Goal: Task Accomplishment & Management: Manage account settings

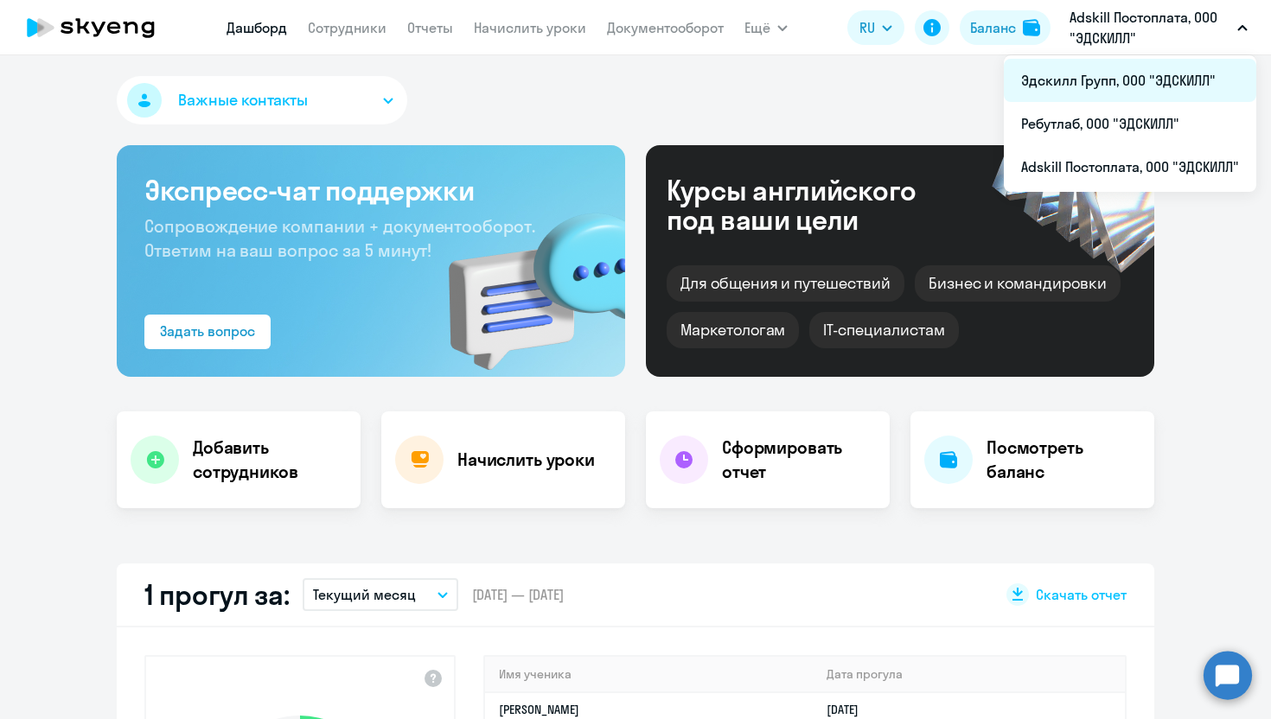
click at [1113, 85] on li "Эдскилл Групп, ООО "ЭДСКИЛЛ"" at bounding box center [1130, 80] width 252 height 43
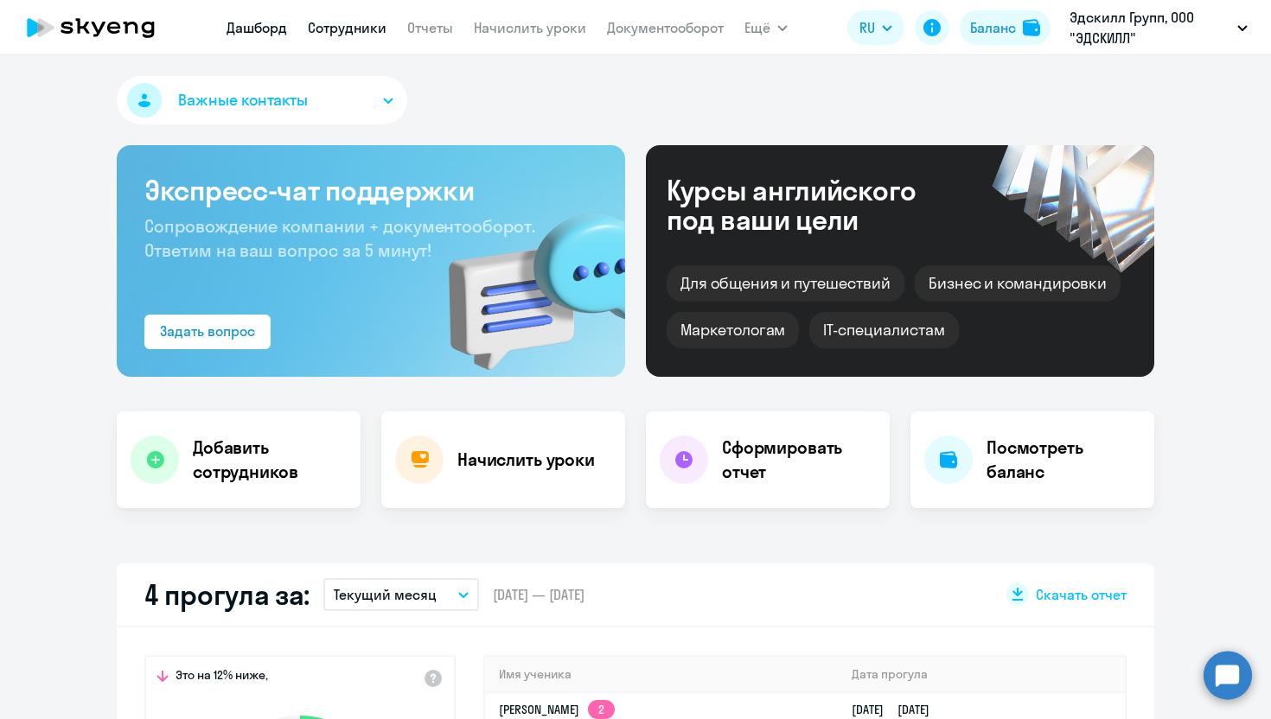
click at [347, 33] on link "Сотрудники" at bounding box center [347, 27] width 79 height 17
select select "30"
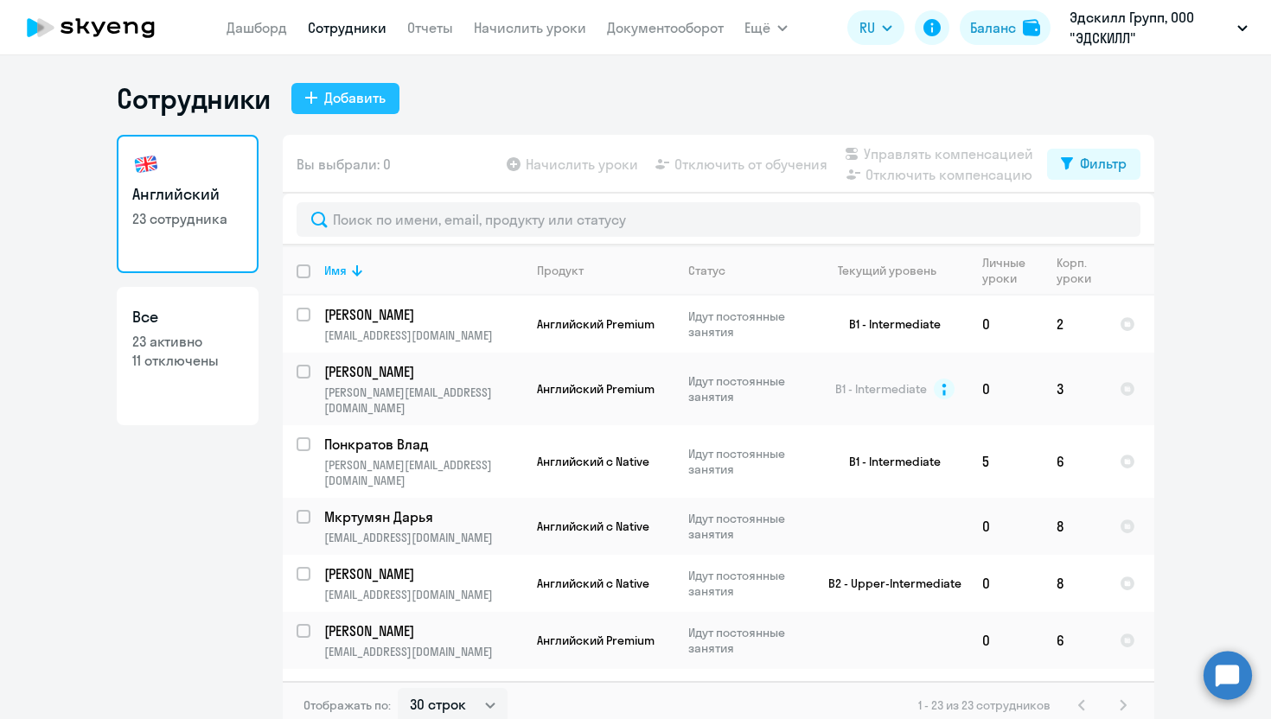
click at [354, 110] on button "Добавить" at bounding box center [345, 98] width 108 height 31
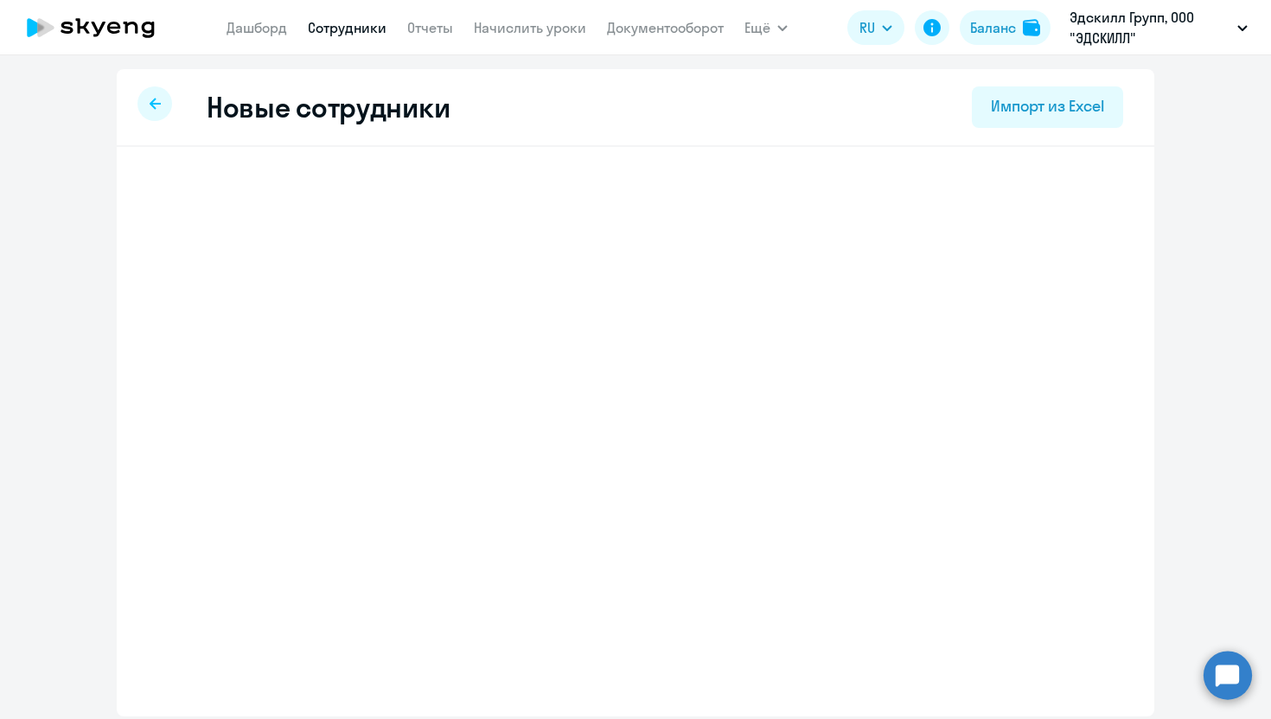
select select "english_adult_not_native_speaker"
select select "3"
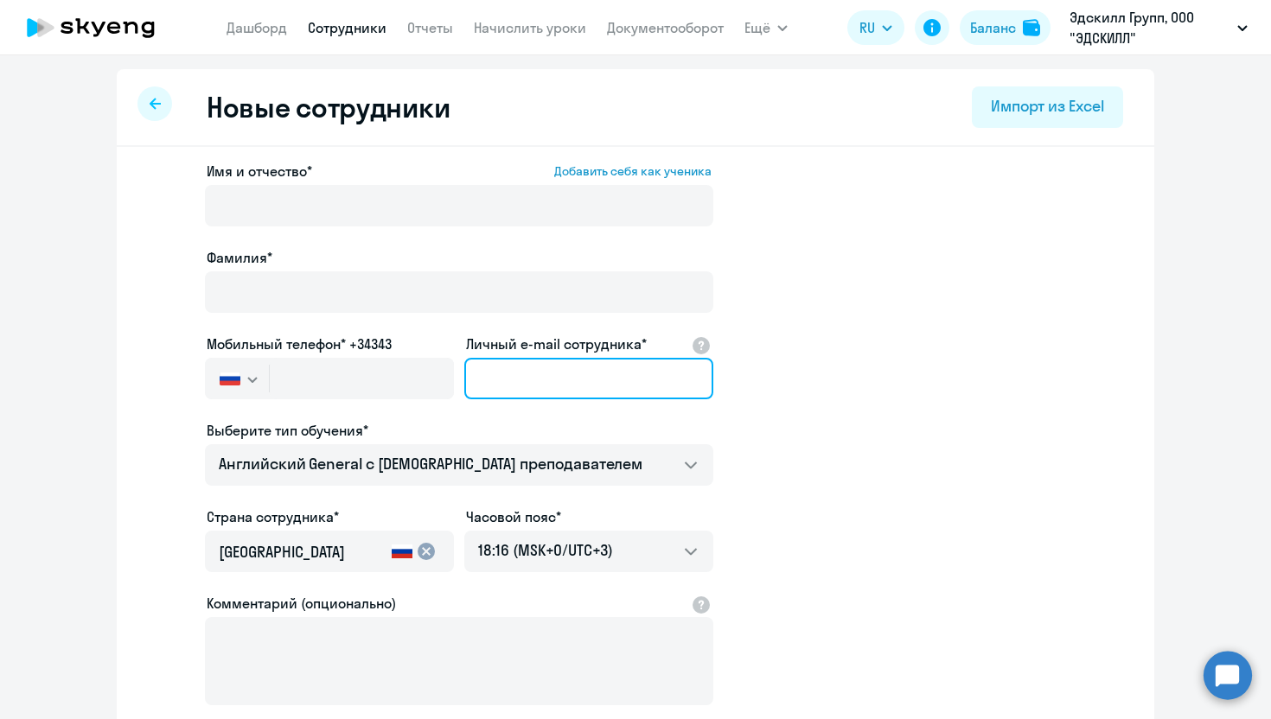
click at [539, 376] on input "Личный e-mail сотрудника*" at bounding box center [588, 378] width 249 height 41
paste input "[EMAIL_ADDRESS][DOMAIN_NAME]"
type input "[EMAIL_ADDRESS][DOMAIN_NAME]"
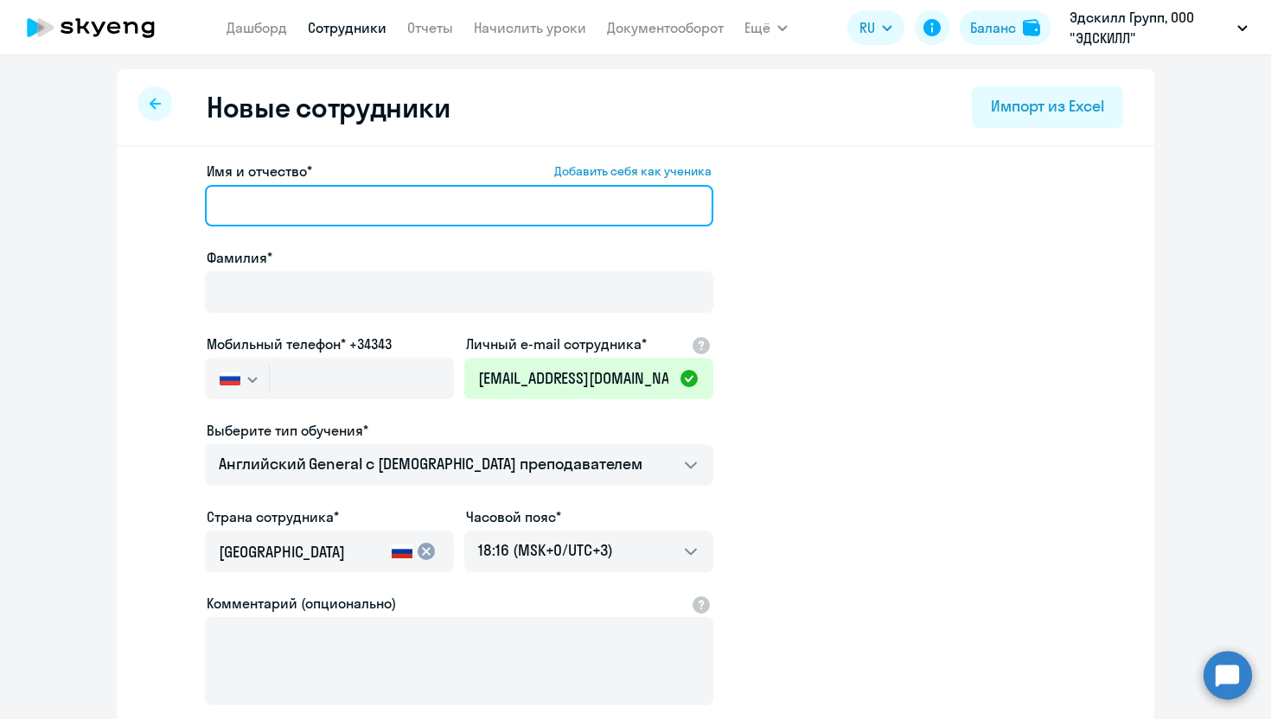
click at [479, 202] on input "Имя и отчество* Добавить себя как ученика" at bounding box center [459, 205] width 508 height 41
paste input "[PERSON_NAME]"
drag, startPoint x: 411, startPoint y: 212, endPoint x: 258, endPoint y: 204, distance: 154.1
click at [258, 205] on input "[PERSON_NAME]" at bounding box center [459, 205] width 508 height 41
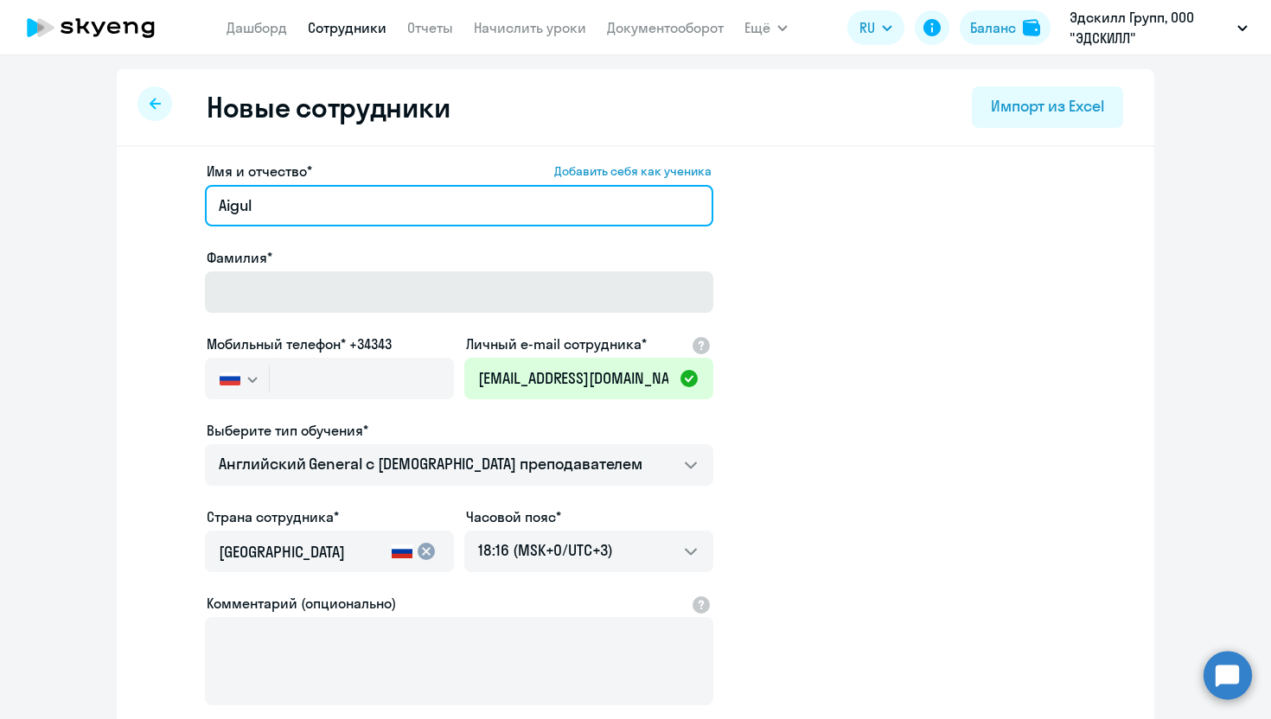
type input "Aigul"
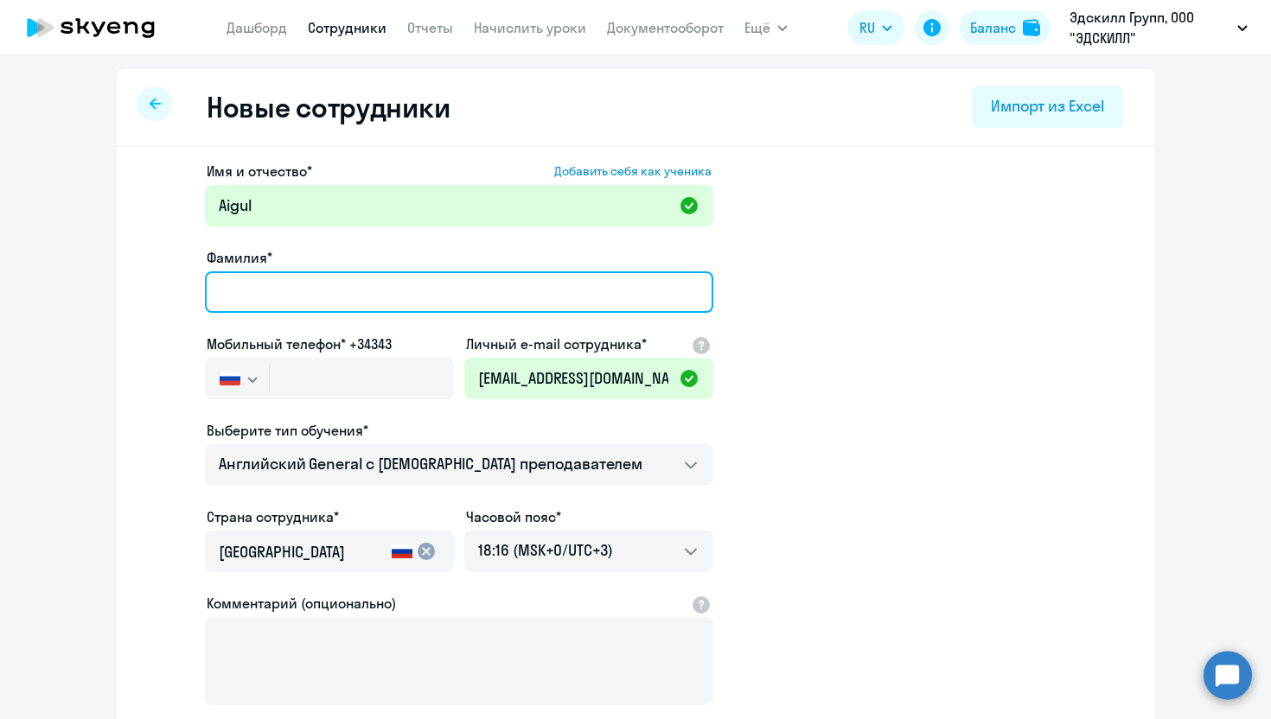
click at [278, 285] on input "Фамилия*" at bounding box center [459, 291] width 508 height 41
paste input "[PERSON_NAME]"
type input "[PERSON_NAME]"
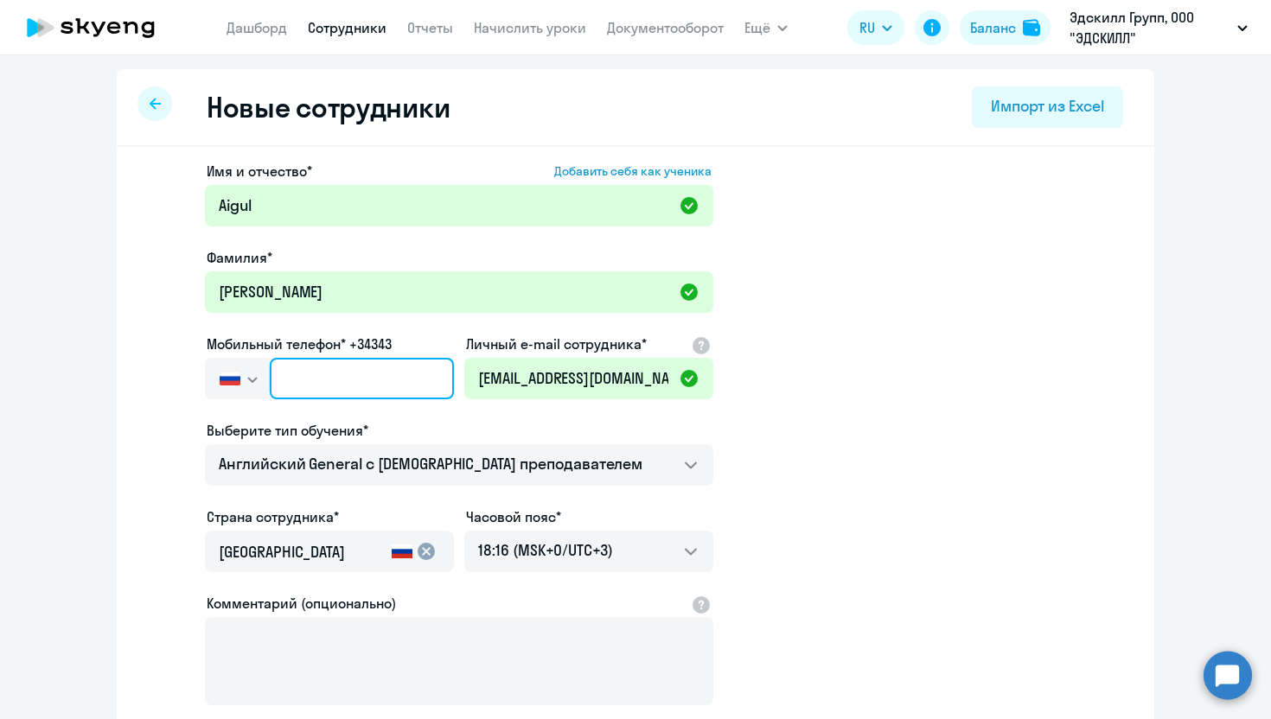
click at [359, 373] on input "text" at bounding box center [362, 378] width 184 height 41
paste input "[PHONE_NUMBER]"
type input "[PHONE_NUMBER]"
click at [383, 443] on div "Выберите тип обучения* Английский General с [DEMOGRAPHIC_DATA] преподавателем А…" at bounding box center [459, 456] width 508 height 73
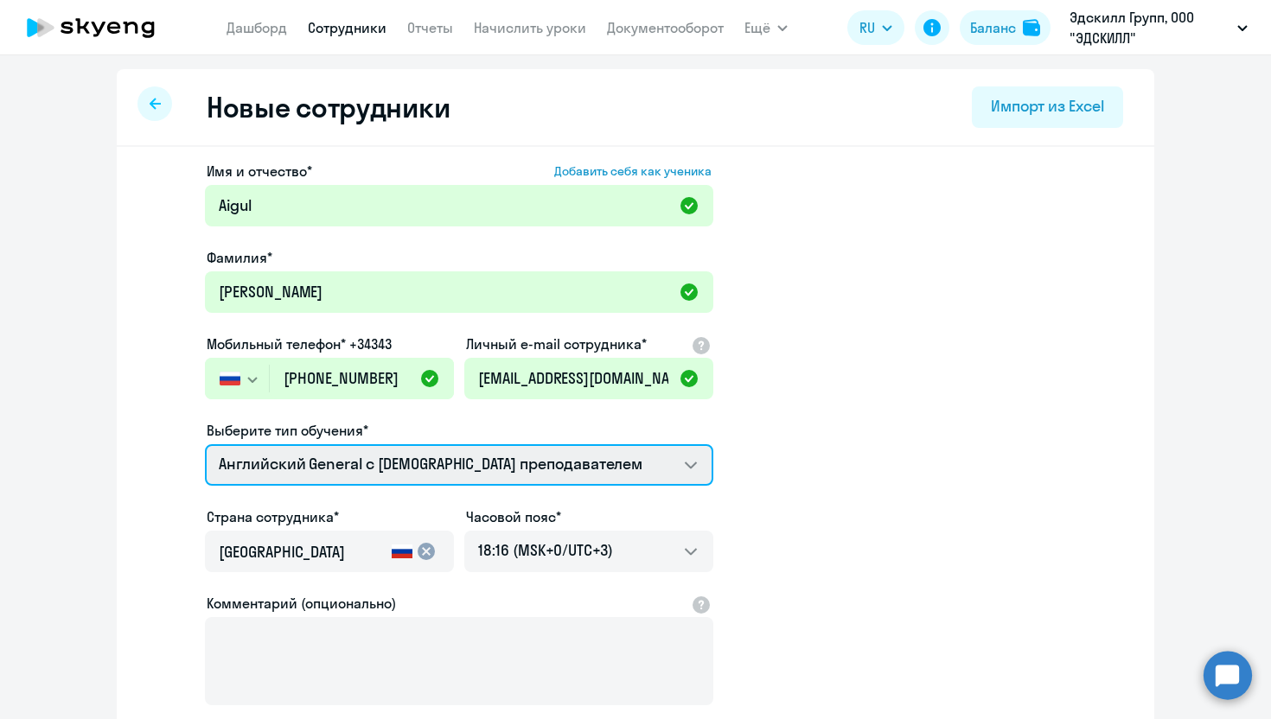
click at [382, 463] on select "Английский General с англоговорящим преподавателем Английский General с русског…" at bounding box center [459, 464] width 508 height 41
select select "english_adult_native_speaker"
click at [205, 444] on select "Английский General с англоговорящим преподавателем Английский General с русског…" at bounding box center [459, 464] width 508 height 41
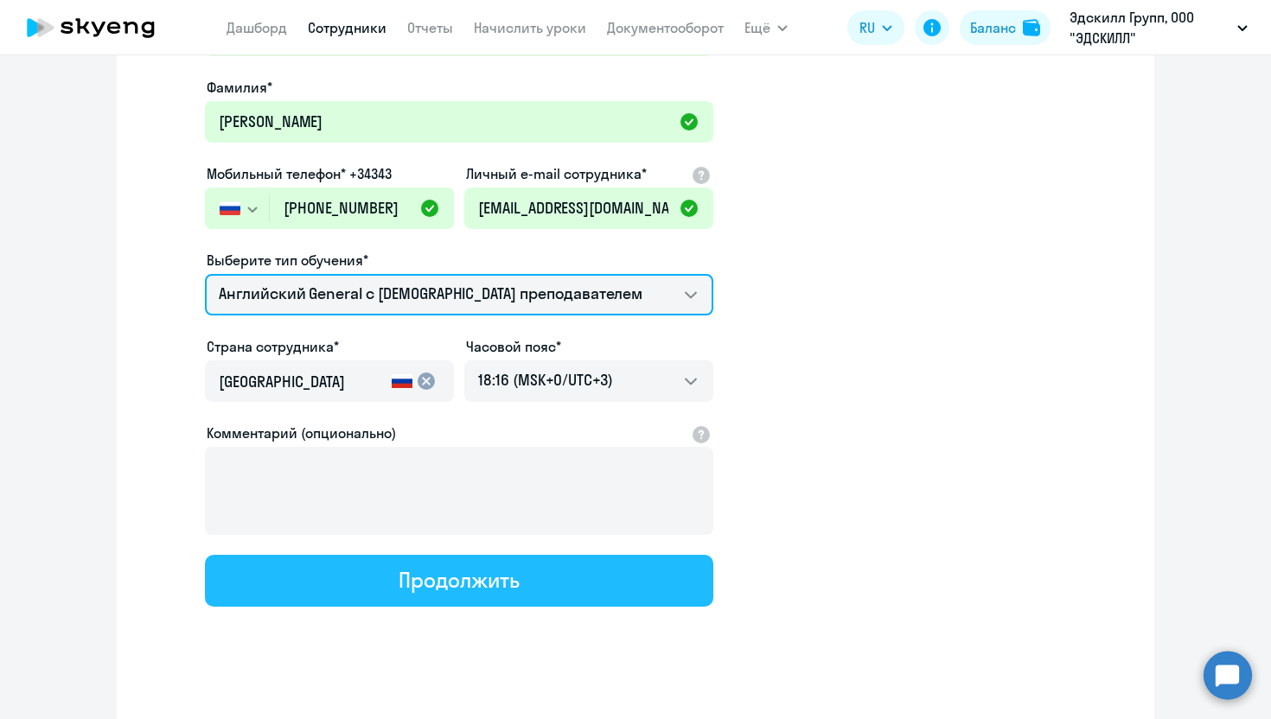
scroll to position [172, 0]
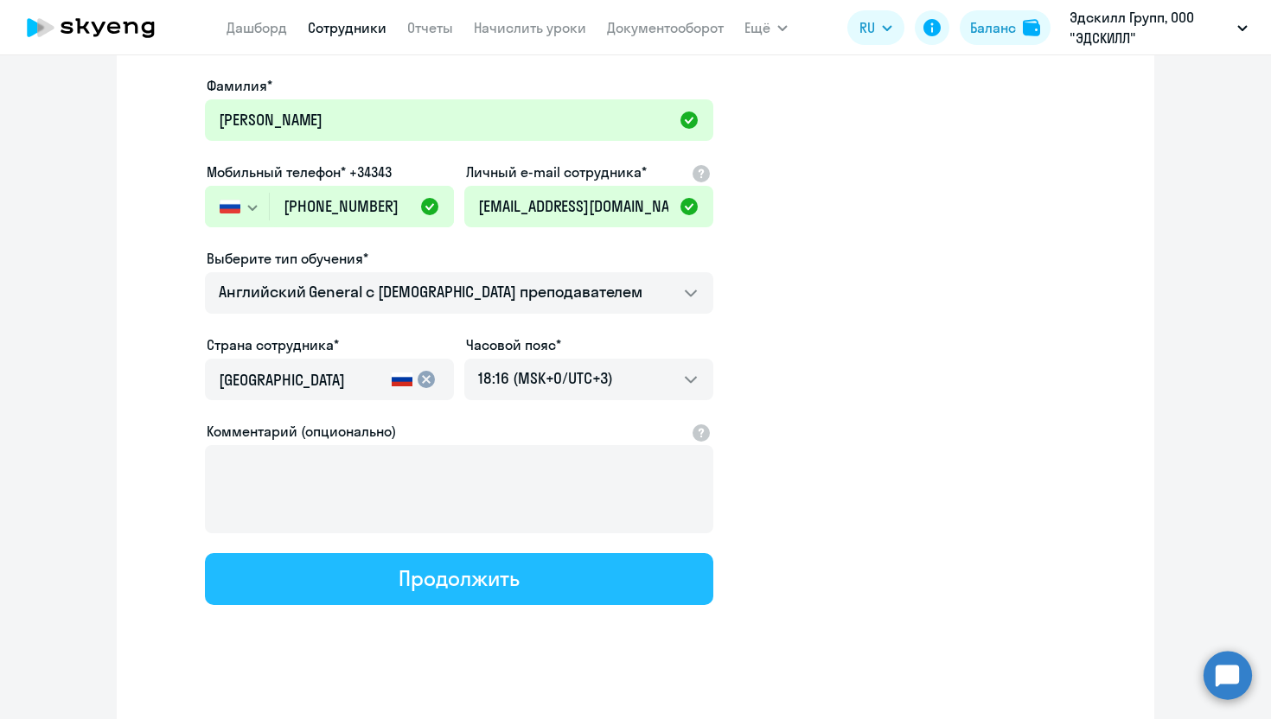
click at [528, 570] on button "Продолжить" at bounding box center [459, 579] width 508 height 52
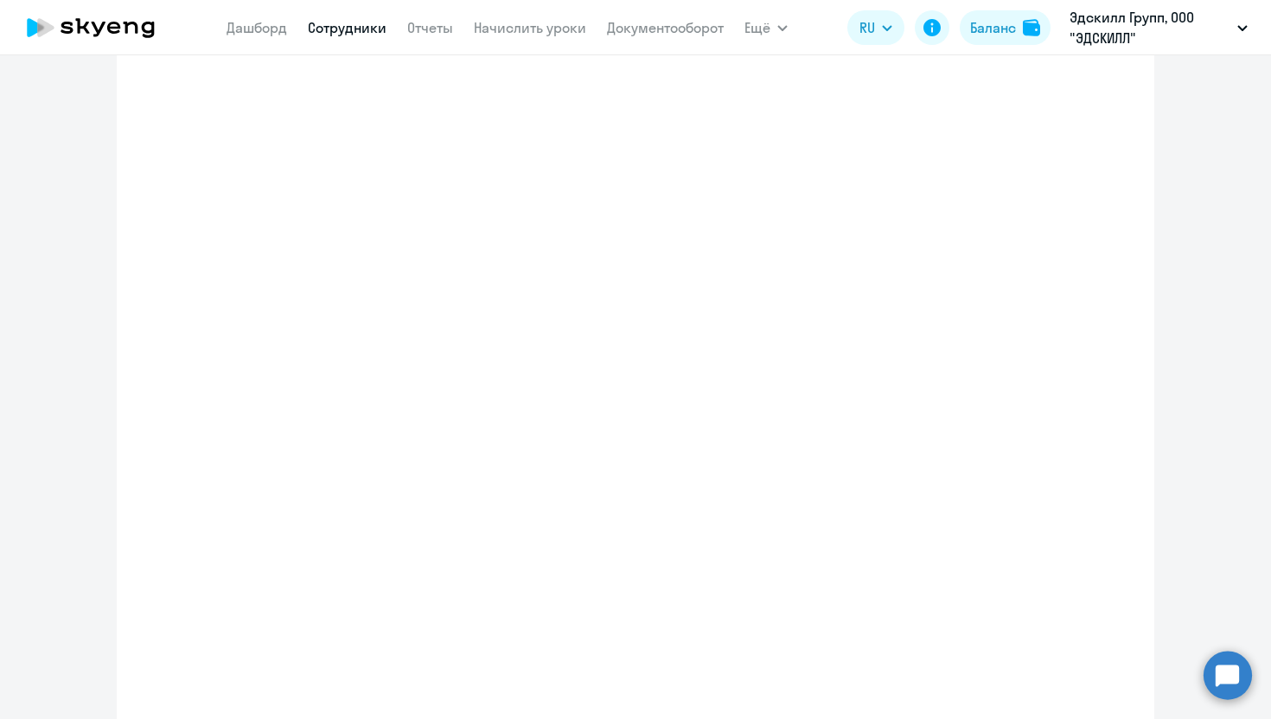
select select "english_adult_native_speaker"
select select "3"
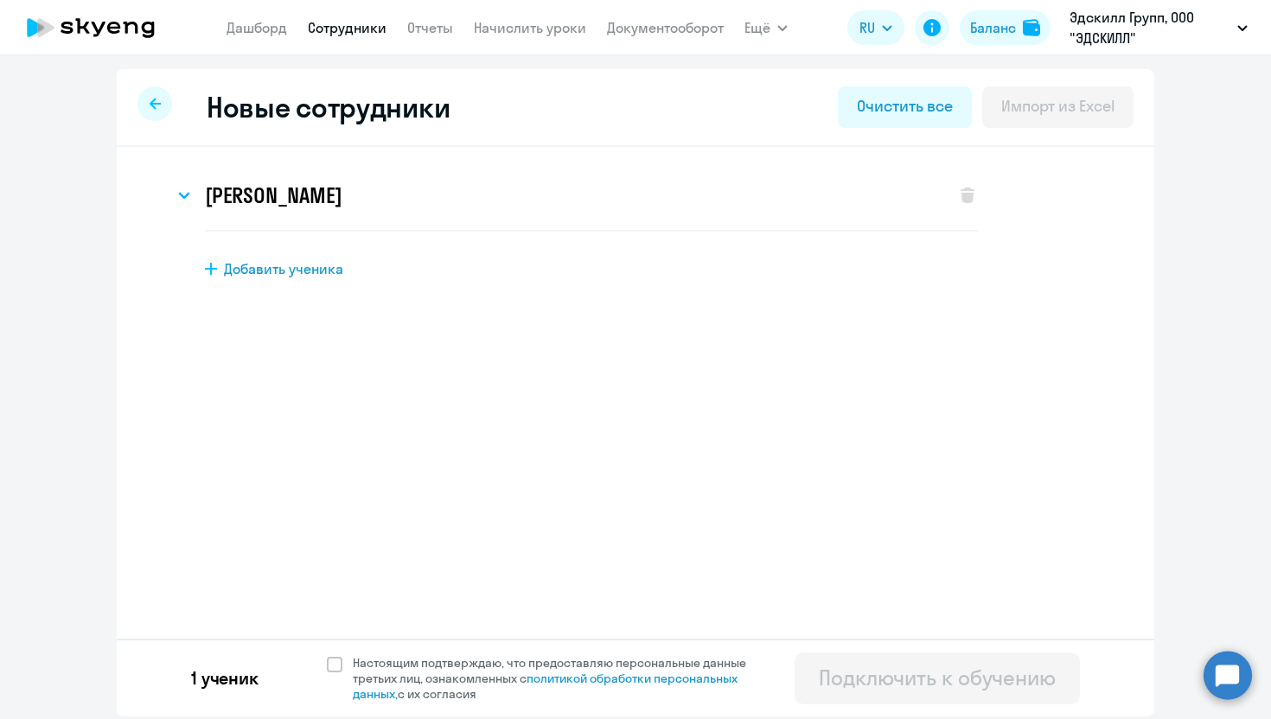
scroll to position [0, 0]
click at [345, 672] on span "Настоящим подтверждаю, что предоставляю персональные данные третьих лиц, ознако…" at bounding box center [554, 678] width 424 height 47
click at [327, 655] on input "Настоящим подтверждаю, что предоставляю персональные данные третьих лиц, ознако…" at bounding box center [326, 654] width 1 height 1
checkbox input "true"
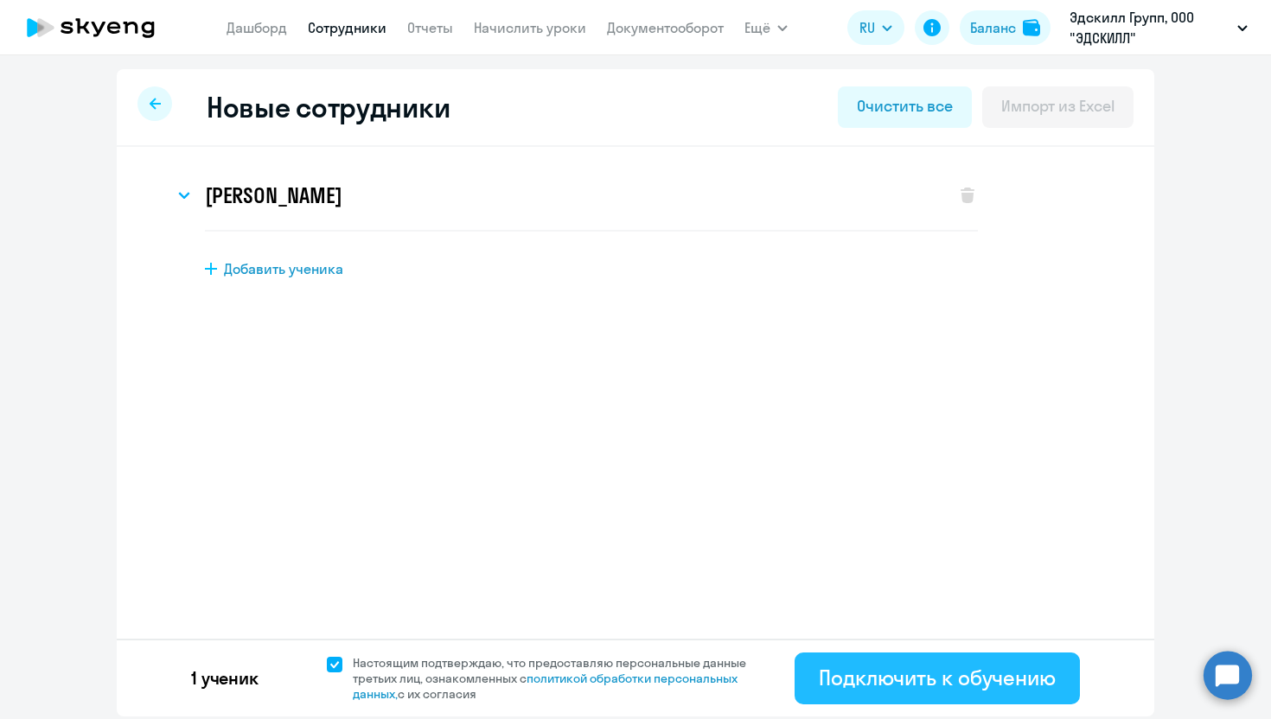
click at [931, 688] on div "Подключить к обучению" at bounding box center [937, 678] width 237 height 28
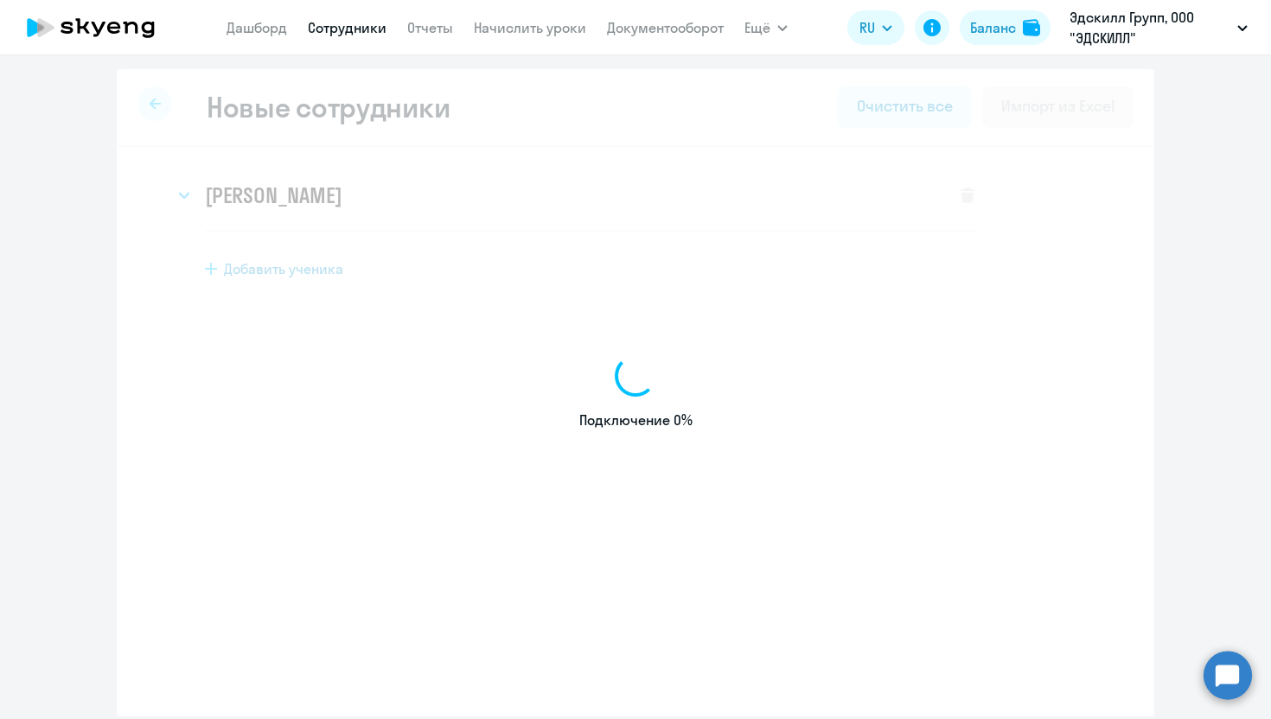
select select "english_adult_not_native_speaker"
select select "3"
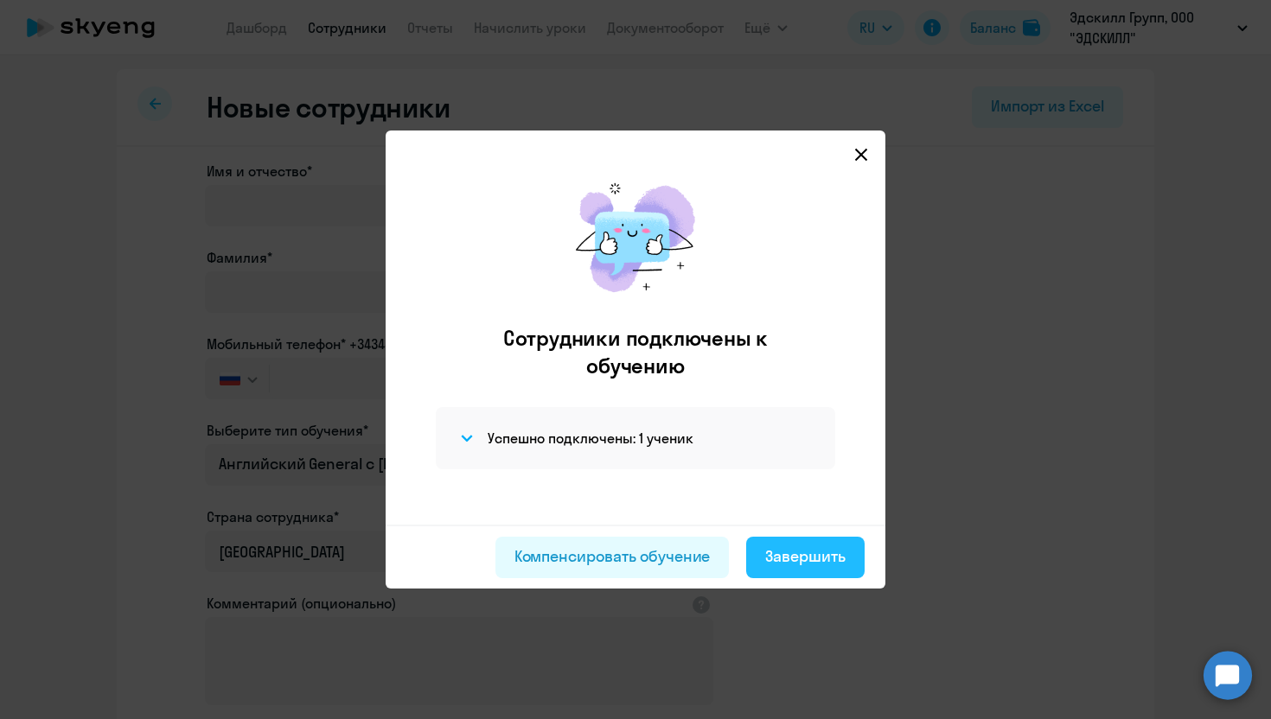
click at [826, 558] on div "Завершить" at bounding box center [805, 556] width 80 height 22
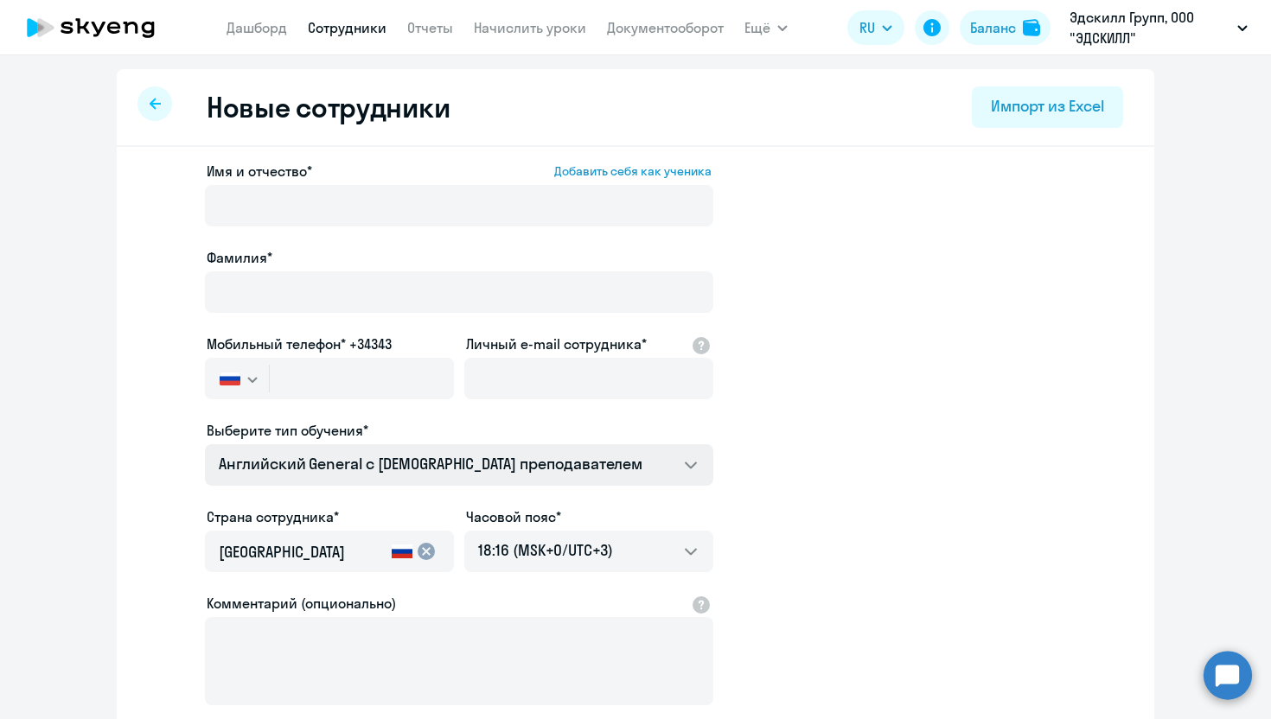
select select "30"
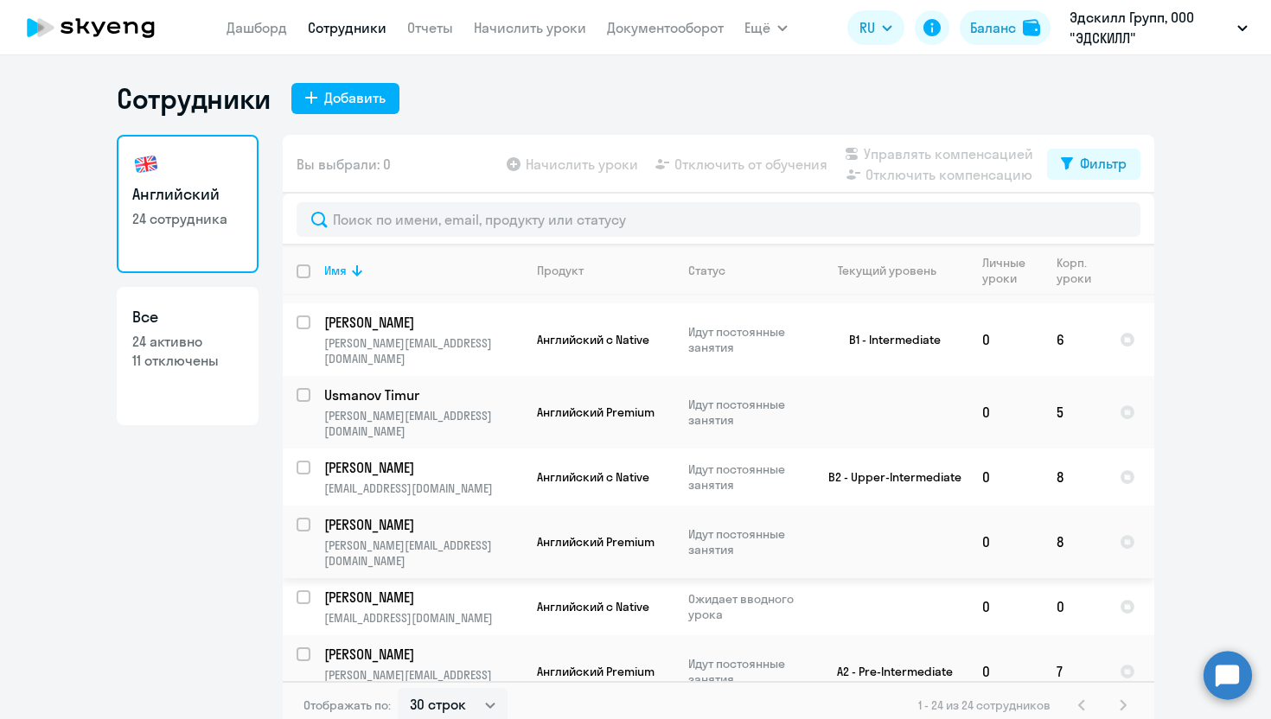
scroll to position [481, 0]
click at [294, 575] on div at bounding box center [304, 595] width 41 height 41
checkbox input "true"
click at [620, 157] on span "Начислить уроки" at bounding box center [582, 164] width 112 height 21
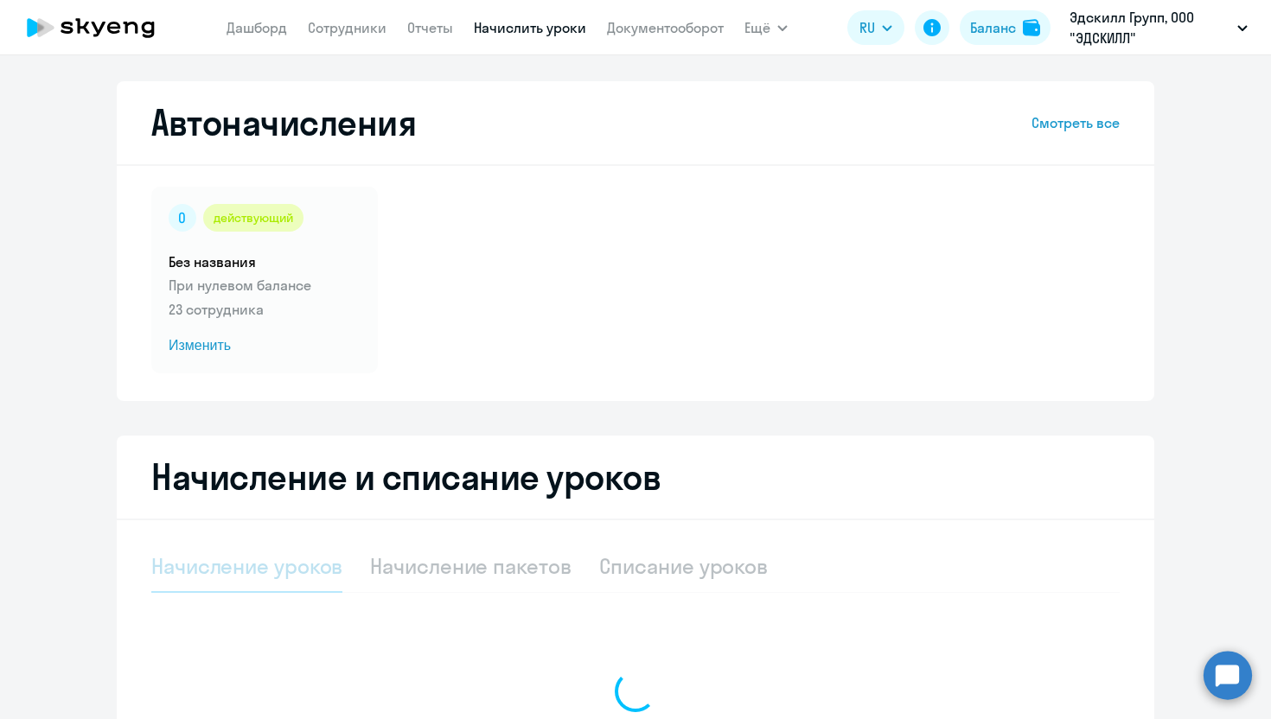
select select "10"
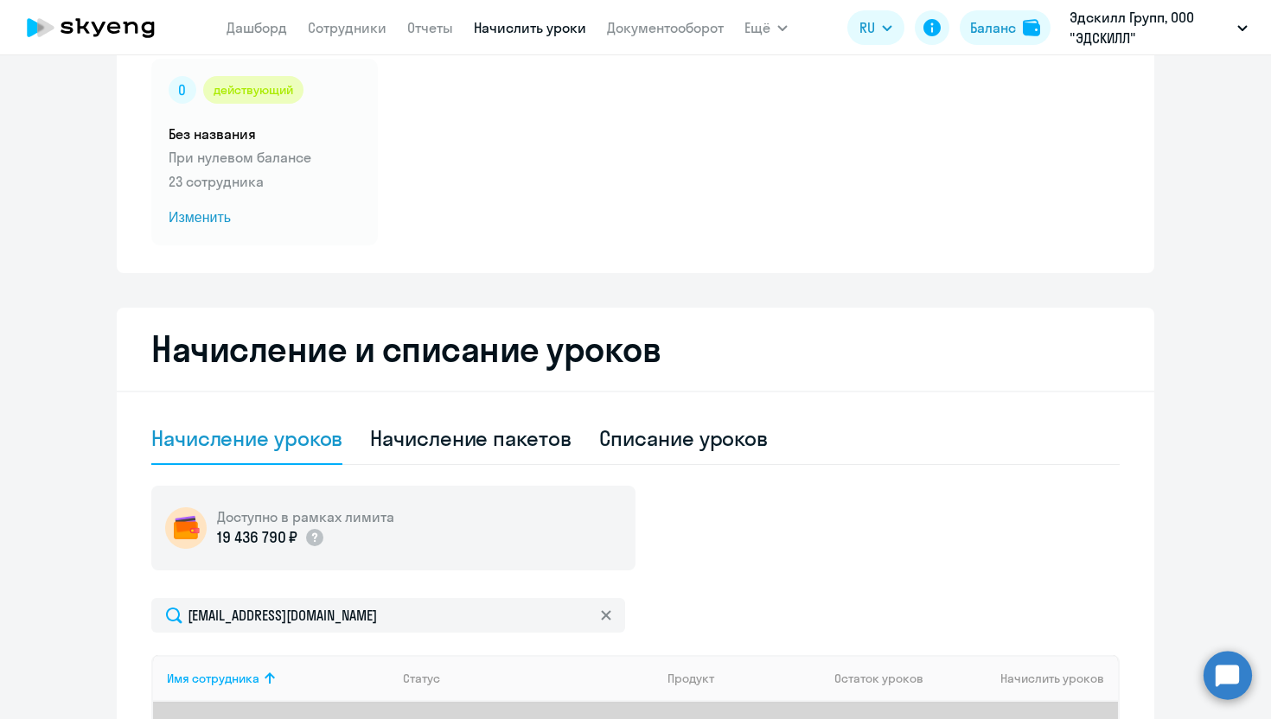
scroll to position [404, 0]
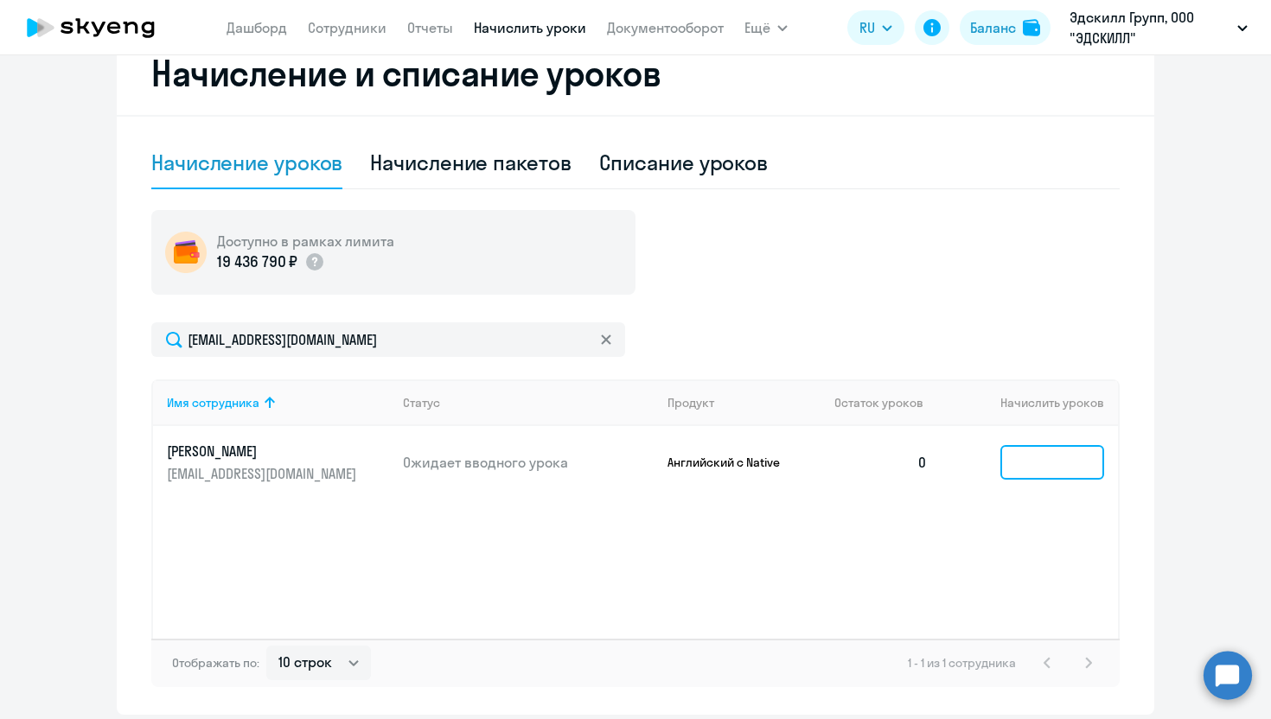
click at [1042, 466] on input at bounding box center [1052, 462] width 104 height 35
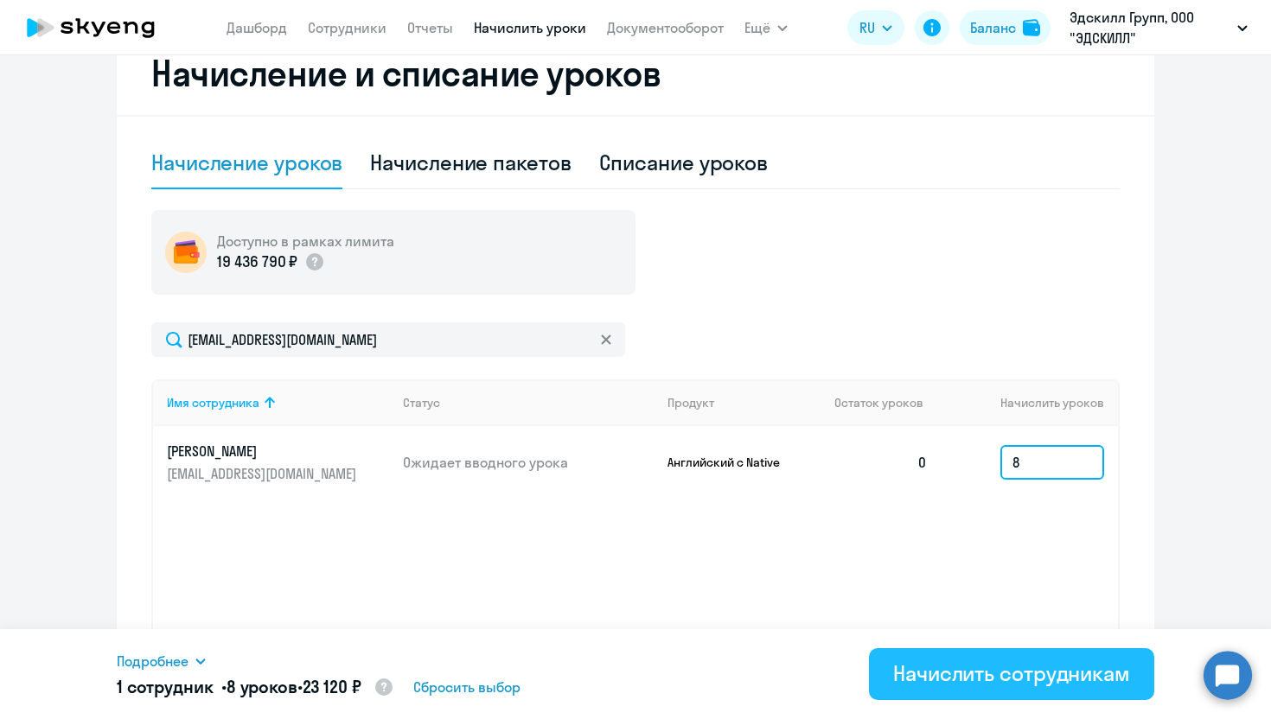
type input "8"
click at [984, 685] on div "Начислить сотрудникам" at bounding box center [1011, 674] width 237 height 28
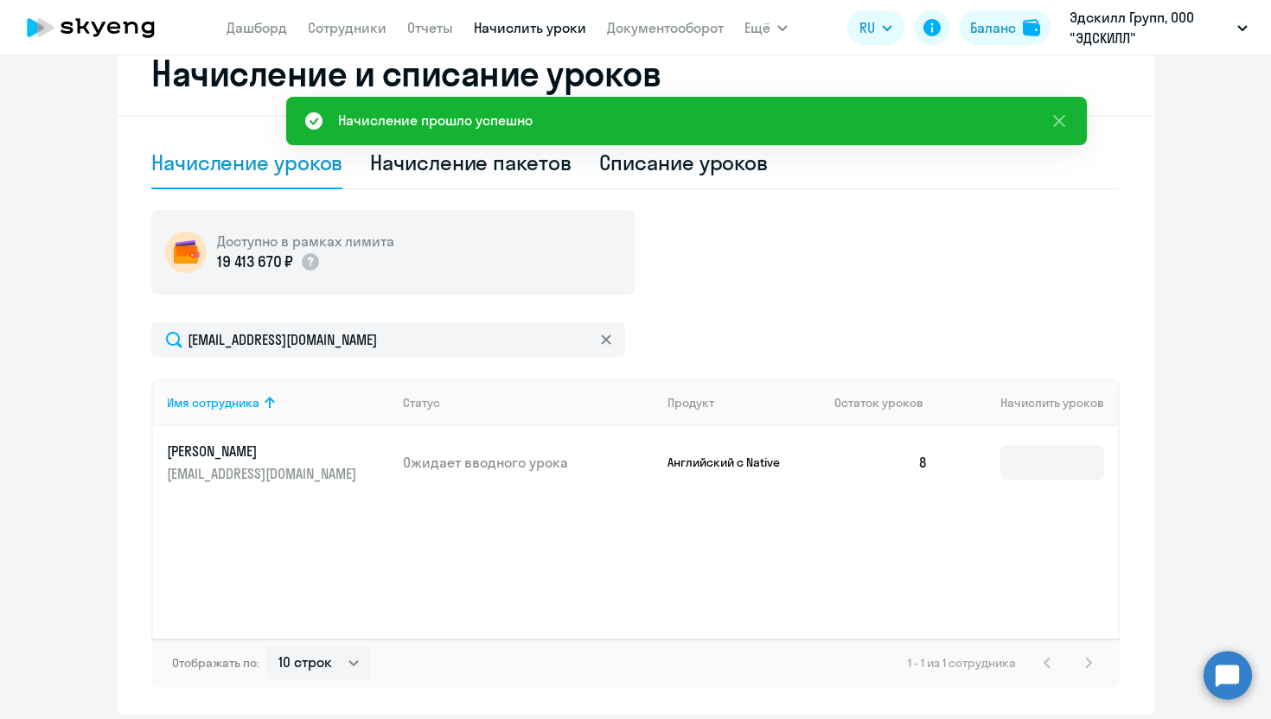
scroll to position [0, 0]
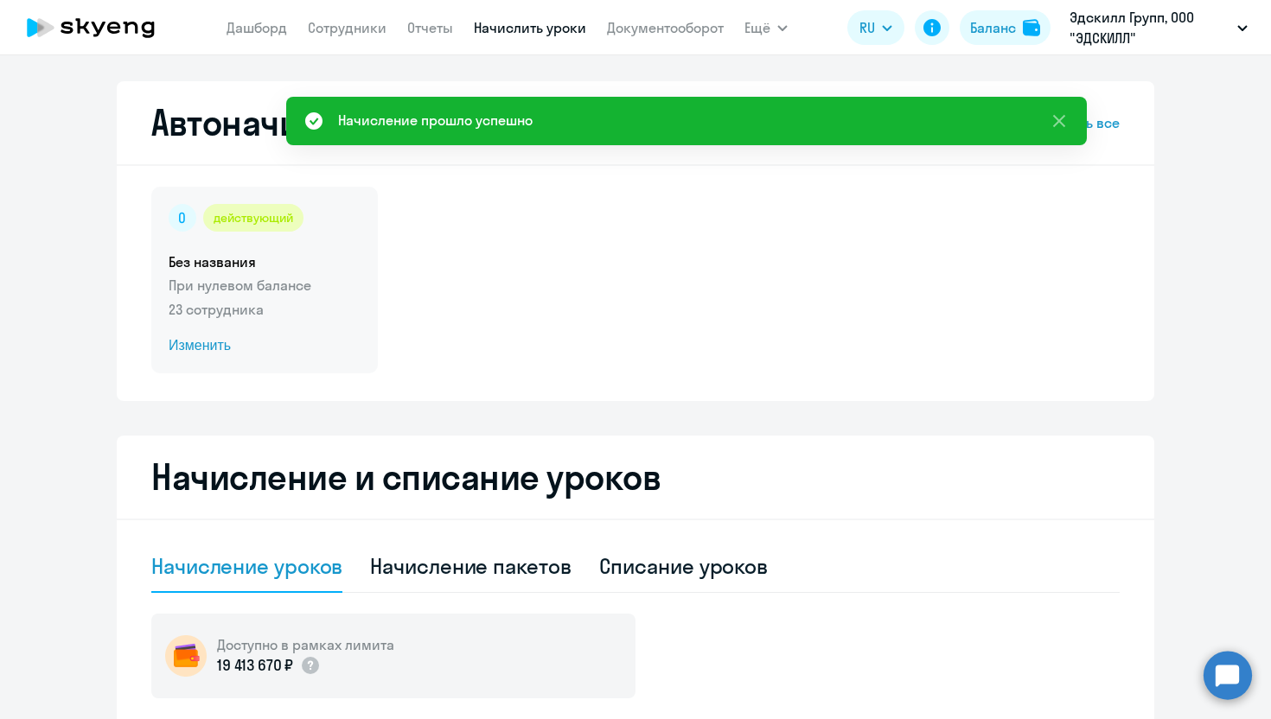
click at [215, 350] on span "Изменить" at bounding box center [265, 345] width 192 height 21
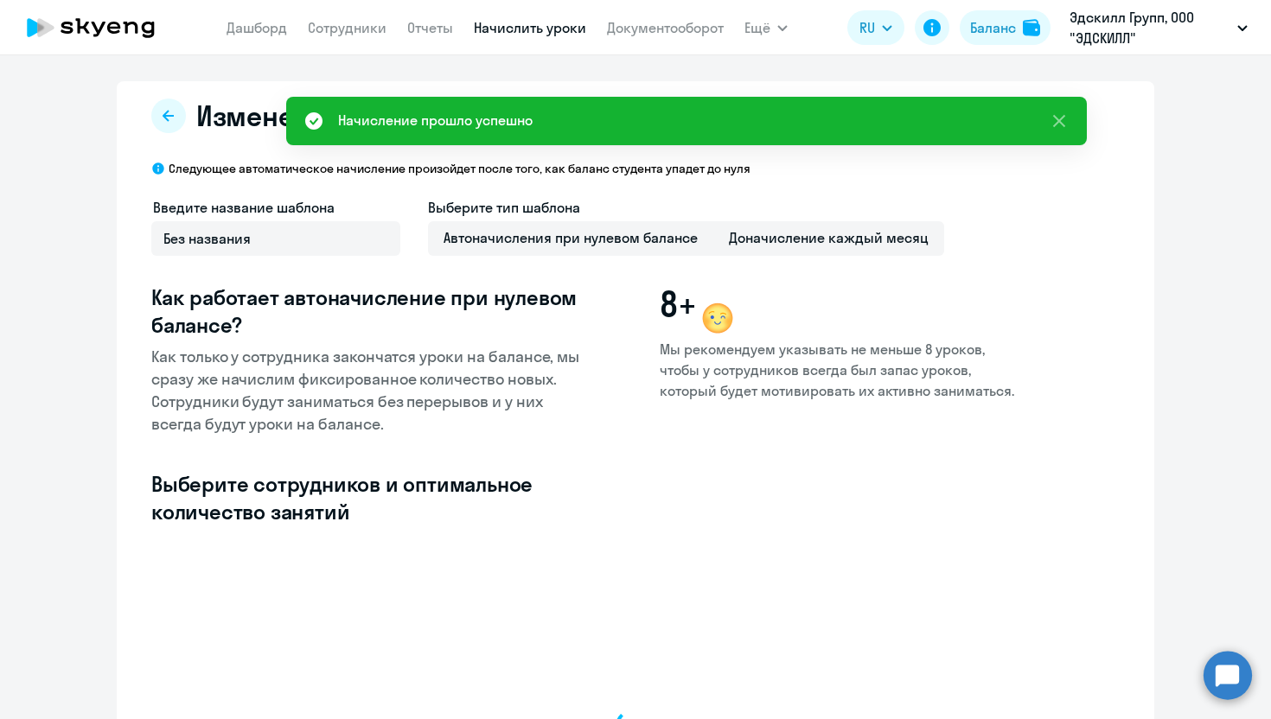
select select "10"
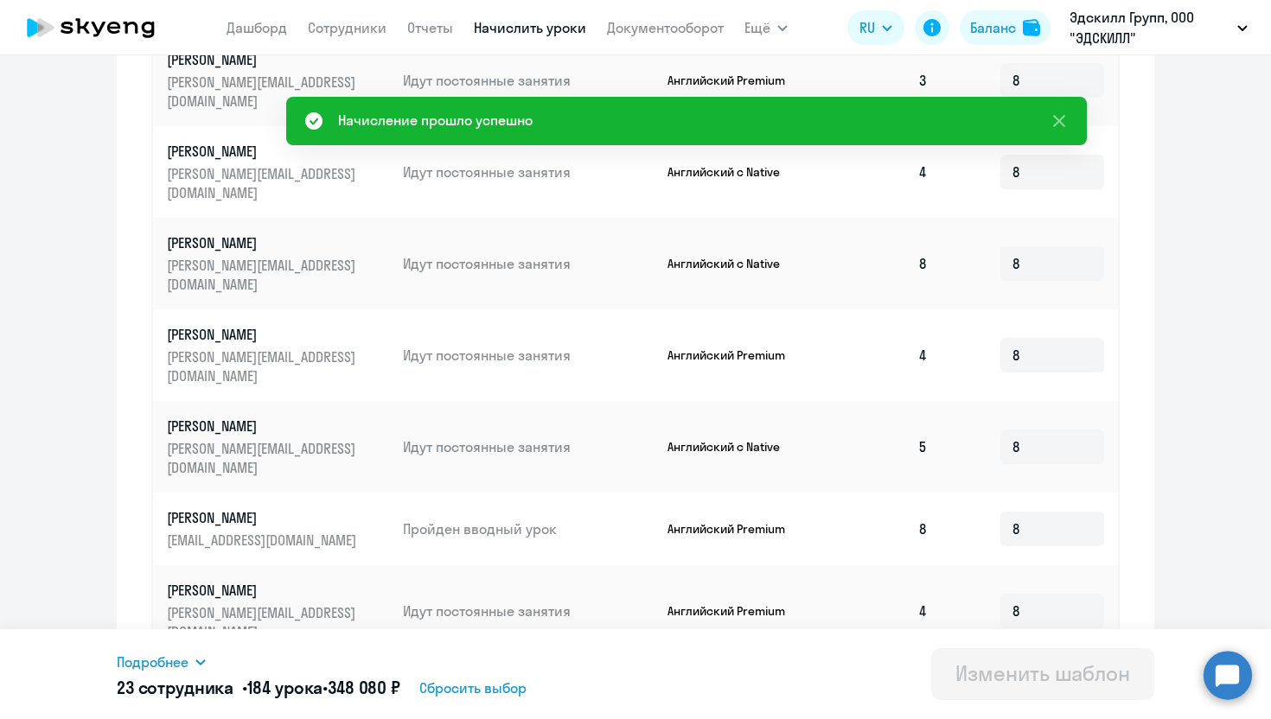
scroll to position [802, 0]
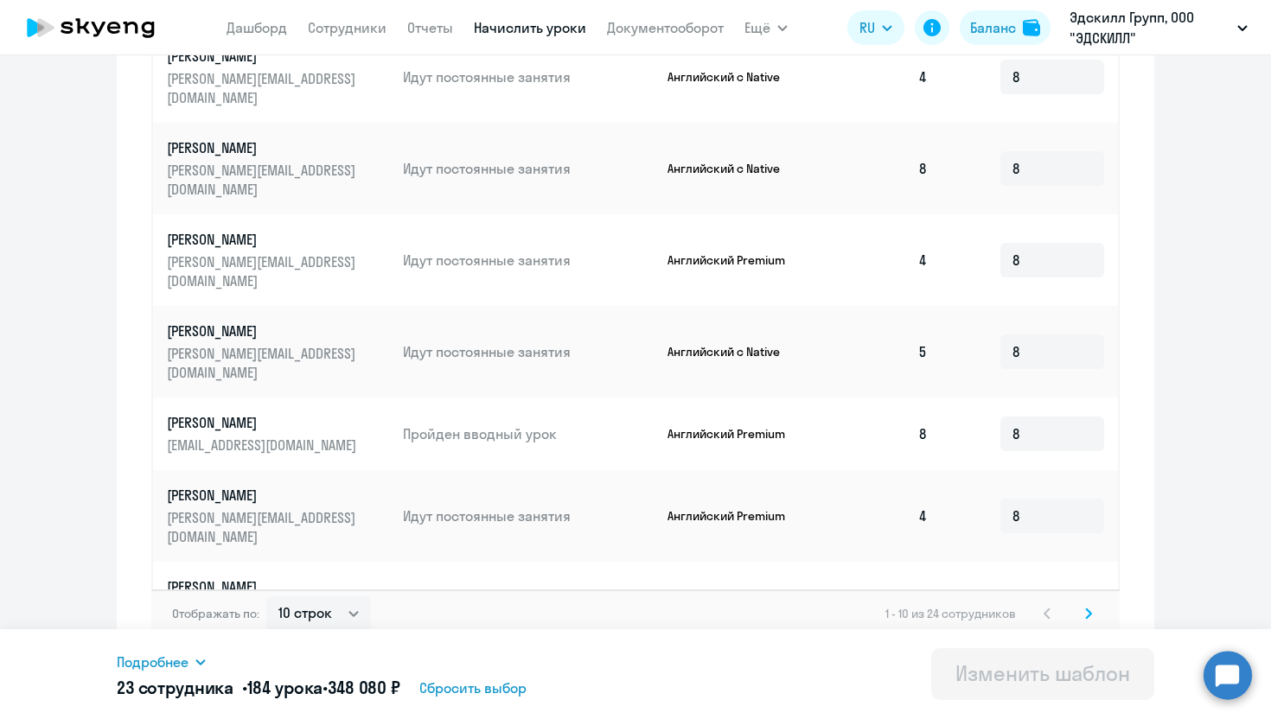
click at [1093, 603] on svg-icon at bounding box center [1088, 613] width 21 height 21
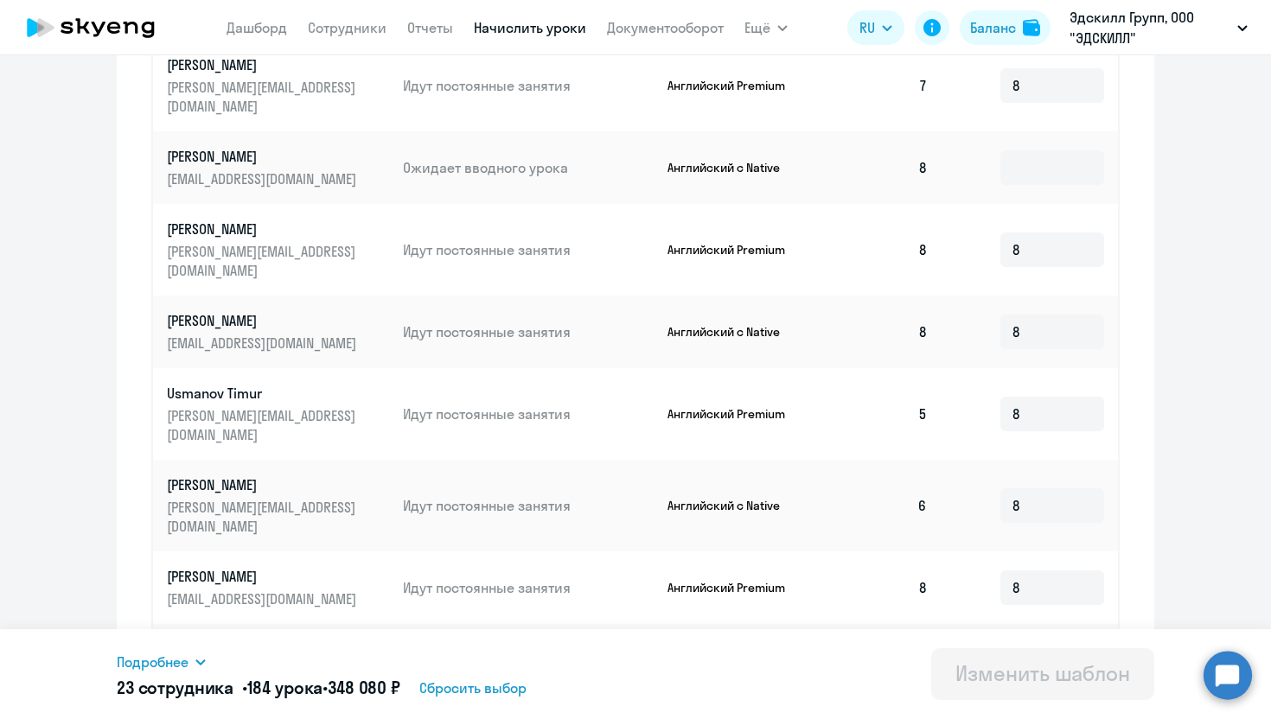
scroll to position [442, 0]
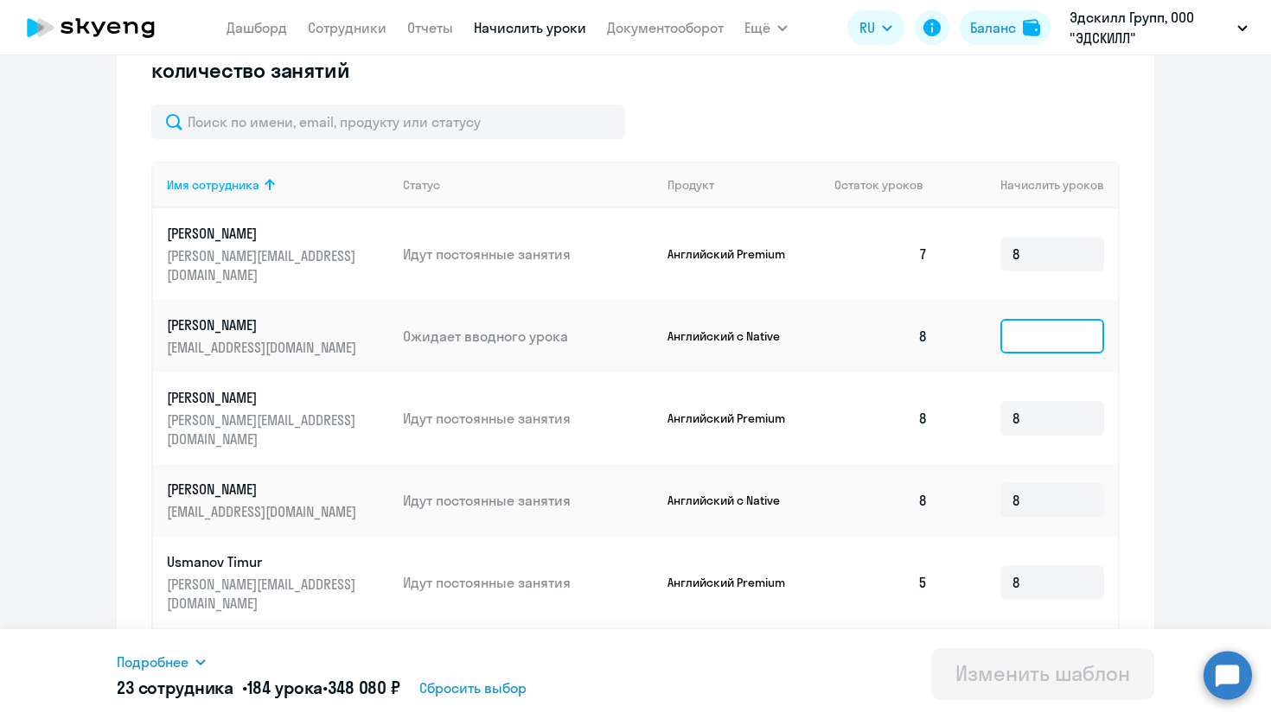
click at [1042, 325] on input at bounding box center [1052, 336] width 104 height 35
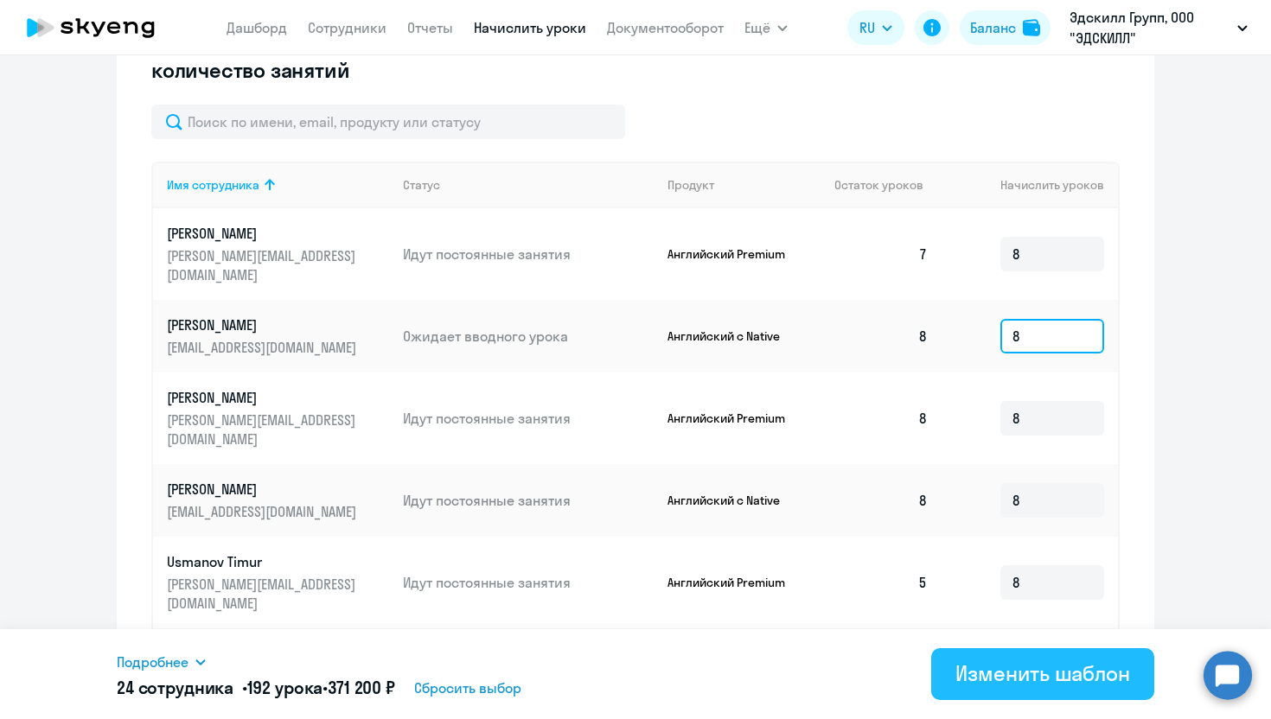
type input "8"
click at [972, 674] on div "Изменить шаблон" at bounding box center [1042, 674] width 175 height 28
